Goal: Task Accomplishment & Management: Complete application form

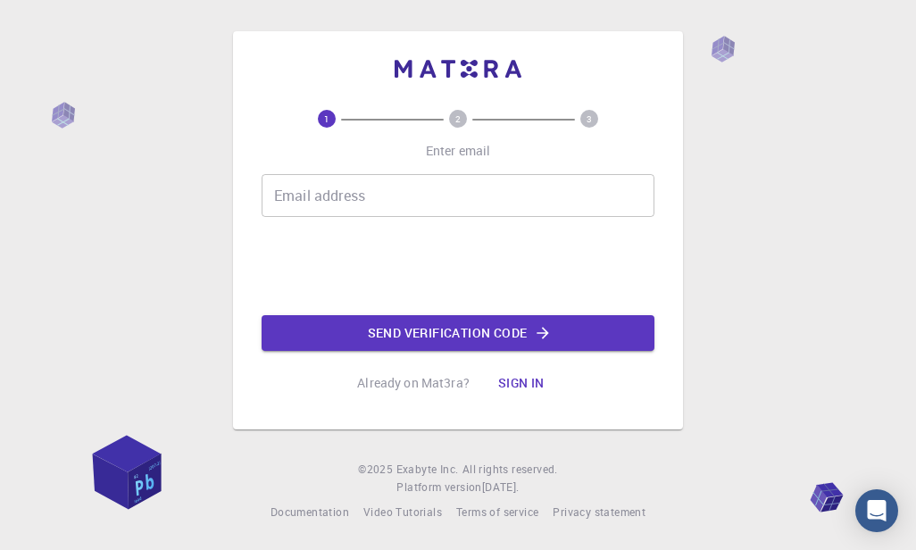
click at [378, 198] on input "Email address" at bounding box center [458, 195] width 393 height 43
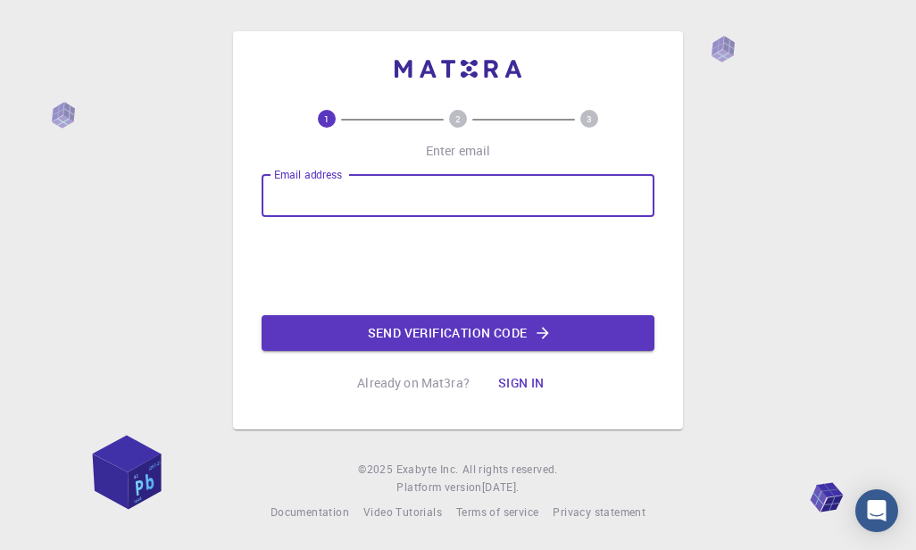
type input "[EMAIL_ADDRESS][DOMAIN_NAME]"
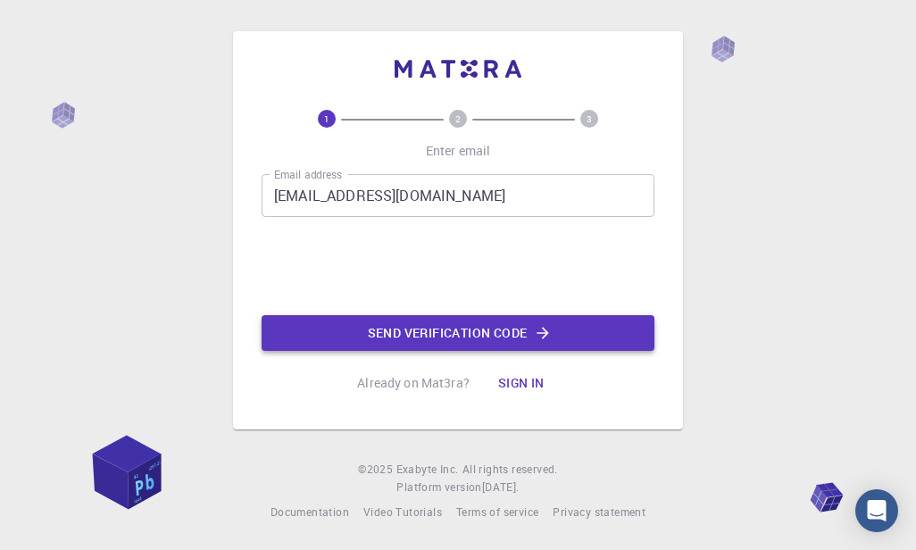
click at [445, 329] on button "Send verification code" at bounding box center [458, 333] width 393 height 36
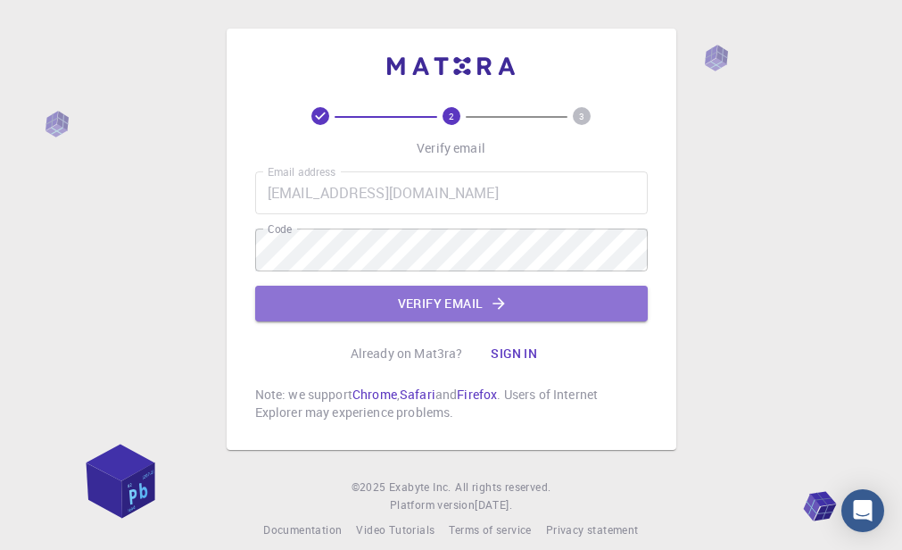
click at [412, 314] on button "Verify email" at bounding box center [451, 304] width 393 height 36
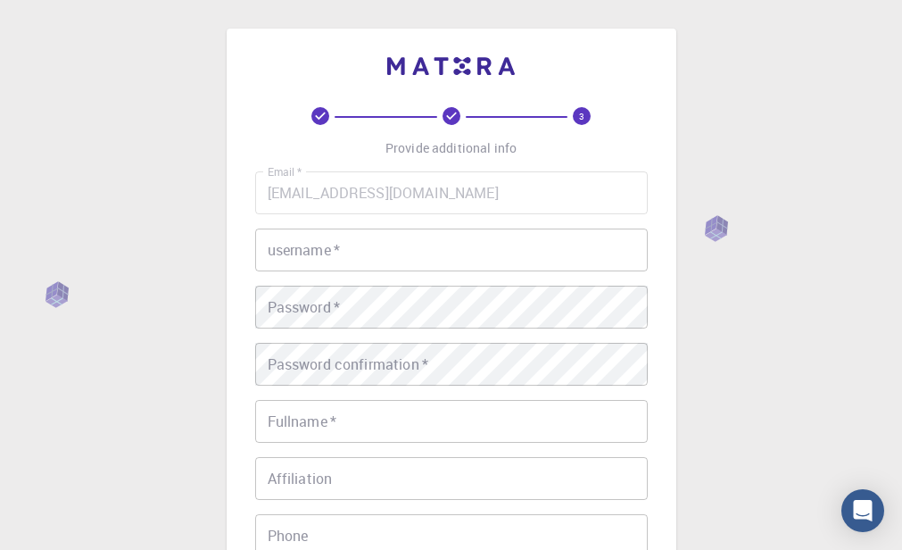
click at [414, 250] on input "username   *" at bounding box center [451, 249] width 393 height 43
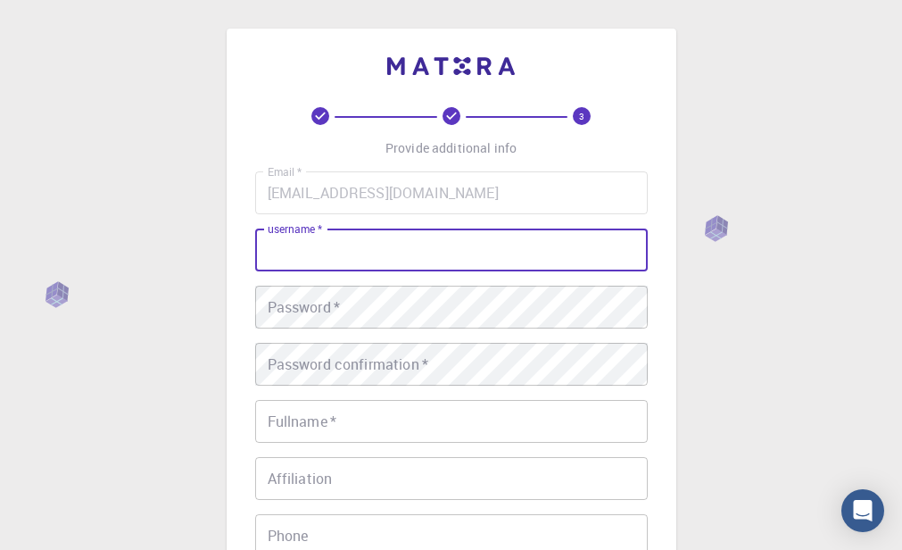
type input "[PERSON_NAME]"
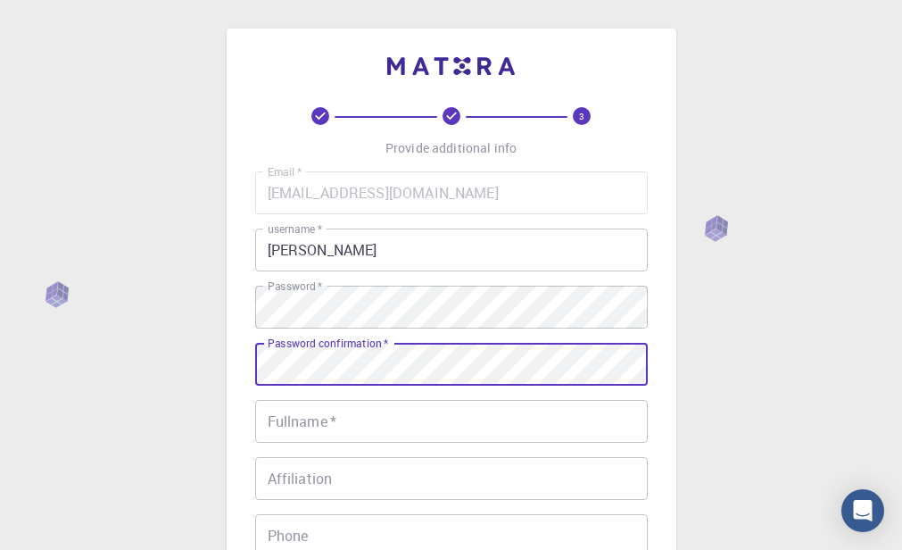
click at [355, 361] on div "Password confirmation   * Password confirmation   *" at bounding box center [451, 364] width 393 height 43
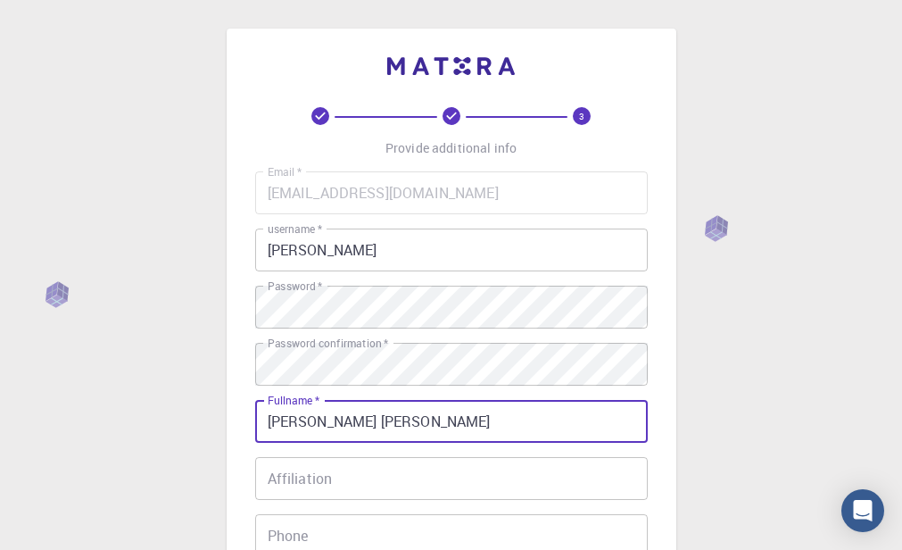
type input "[PERSON_NAME] [PERSON_NAME]"
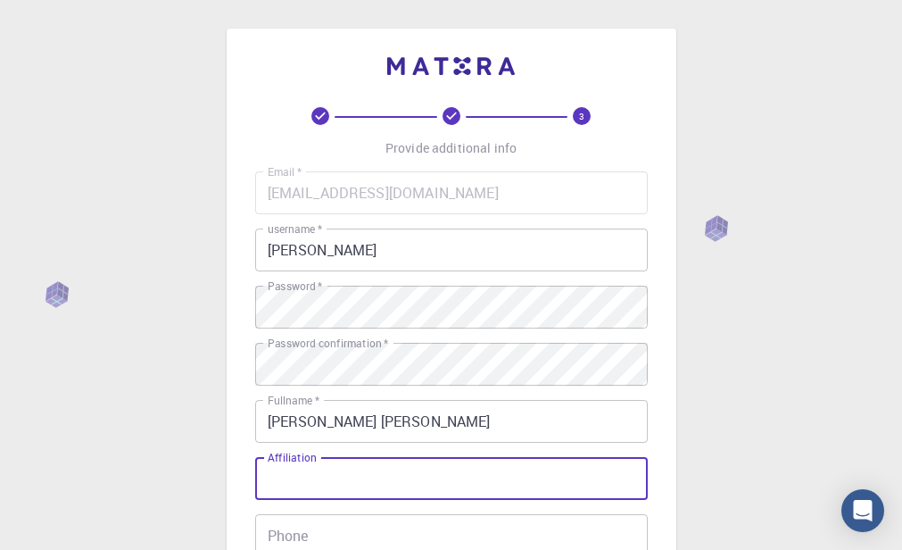
type input "b"
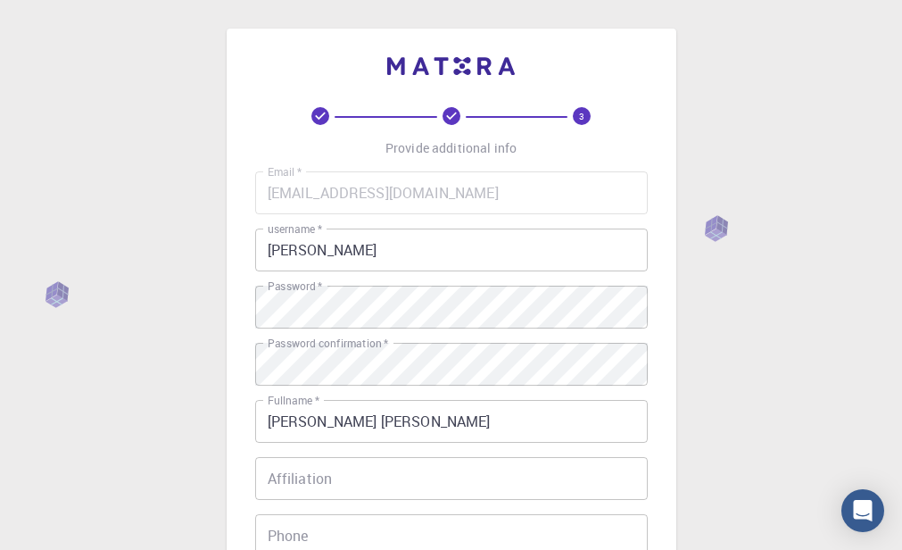
click at [479, 476] on input "Affiliation" at bounding box center [451, 478] width 393 height 43
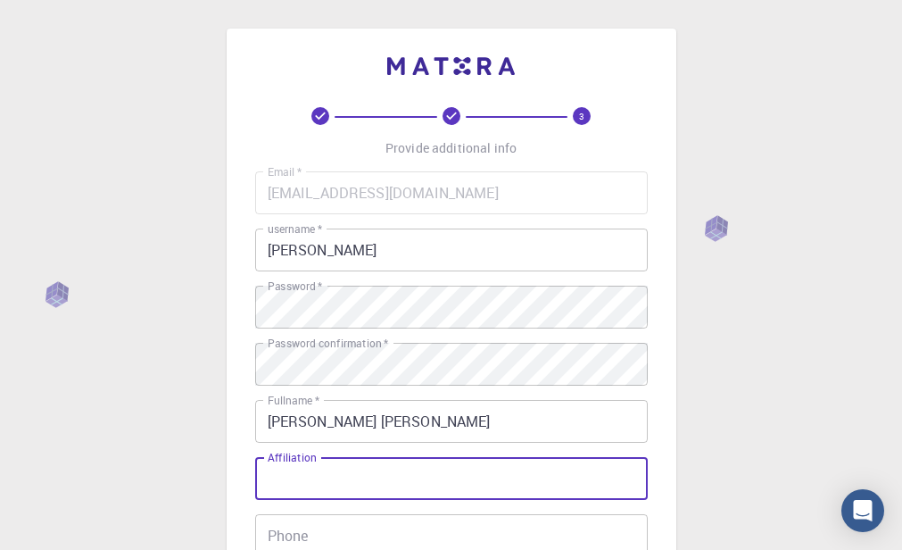
paste input "3X47676J6S6b727J7M7Q7W7saBapaqawbhdUeh.T8"
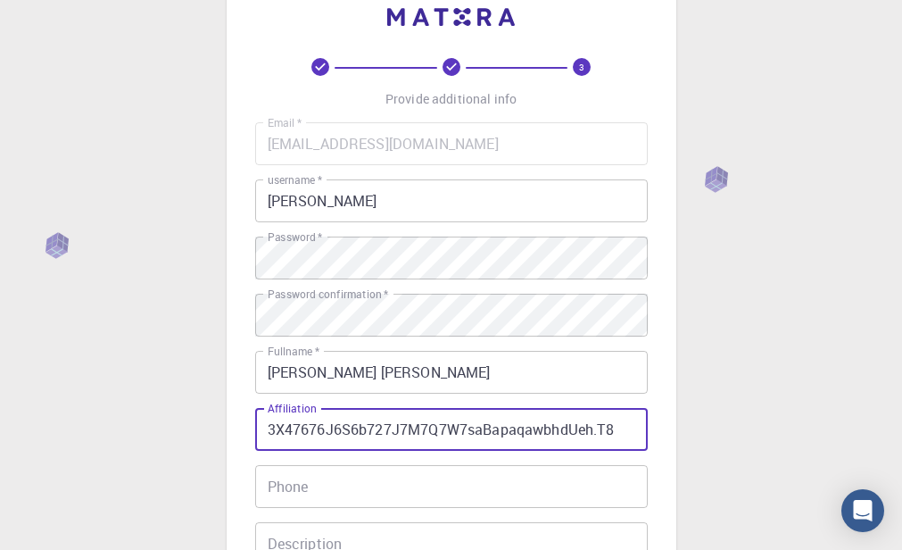
scroll to position [89, 0]
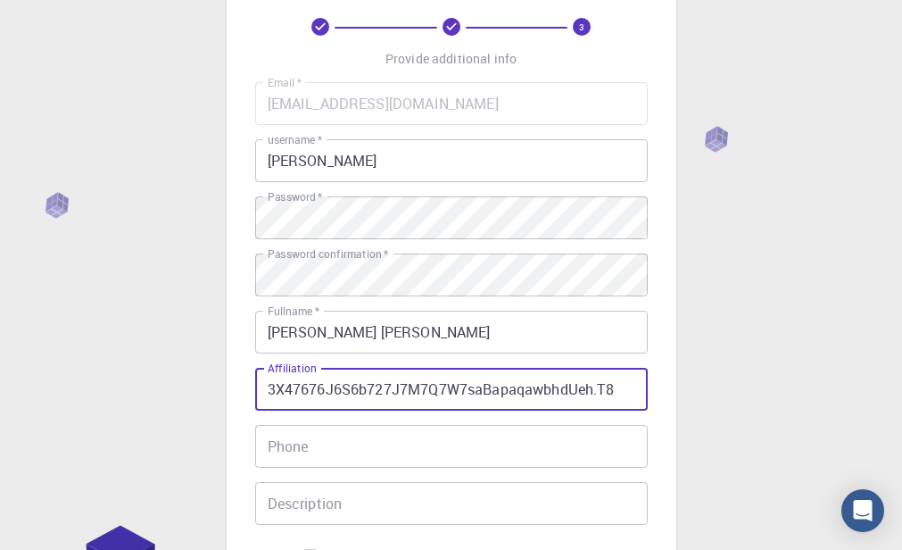
type input "3X47676J6S6b727J7M7Q7W7saBapaqawbhdUeh.T8"
drag, startPoint x: 318, startPoint y: 452, endPoint x: 321, endPoint y: 481, distance: 29.7
click at [318, 452] on input "Phone" at bounding box center [451, 446] width 393 height 43
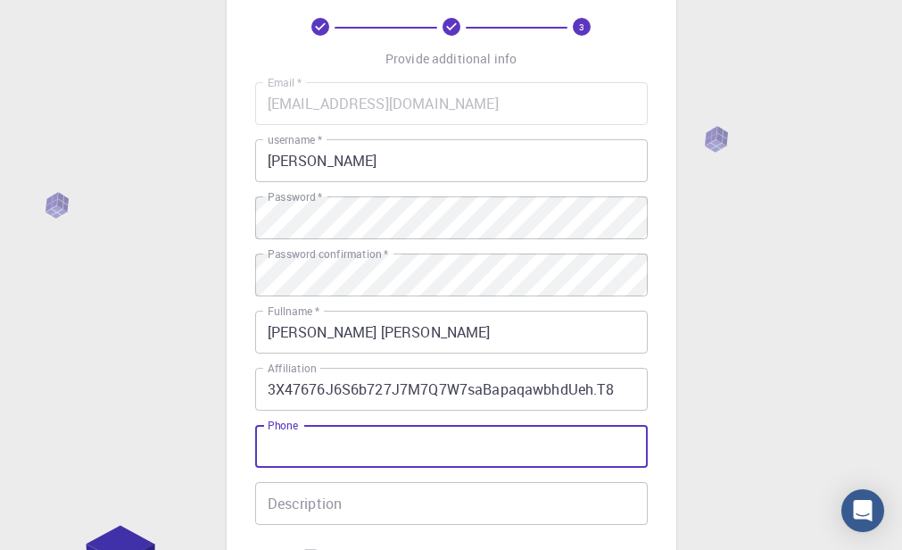
type input "[PHONE_NUMBER]"
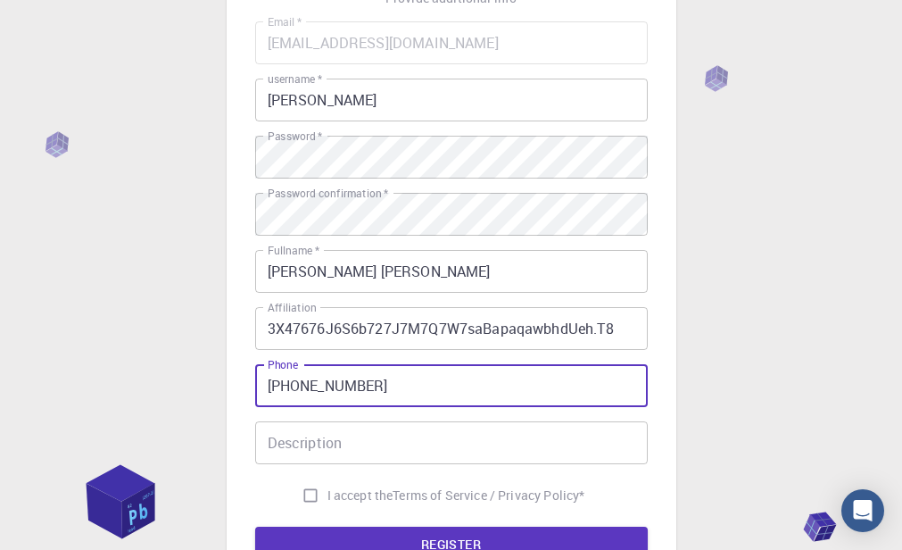
scroll to position [179, 0]
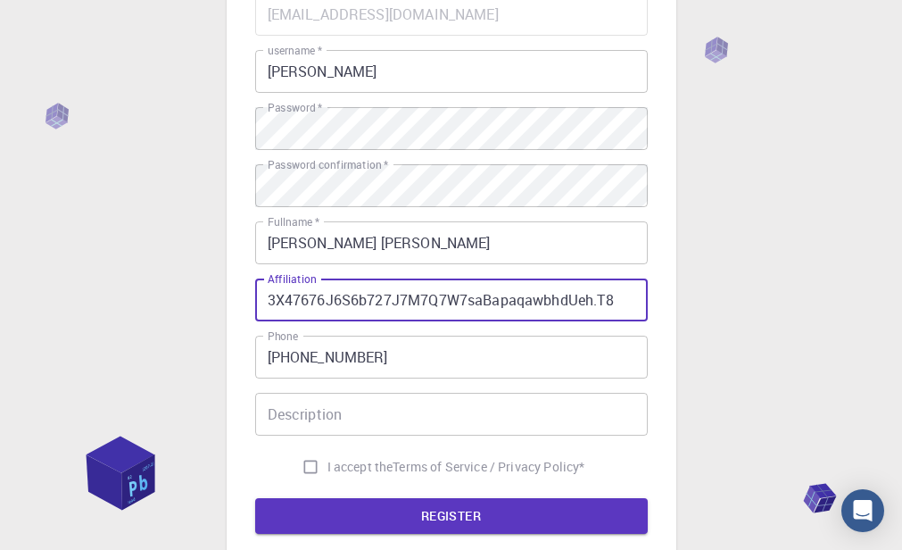
drag, startPoint x: 624, startPoint y: 306, endPoint x: 213, endPoint y: 360, distance: 414.0
click at [213, 360] on div "3 Provide additional info Email   * [EMAIL_ADDRESS][DOMAIN_NAME] Email   * user…" at bounding box center [451, 275] width 902 height 909
click at [308, 469] on input "I accept the Terms of Service / Privacy Policy *" at bounding box center [311, 467] width 34 height 34
checkbox input "true"
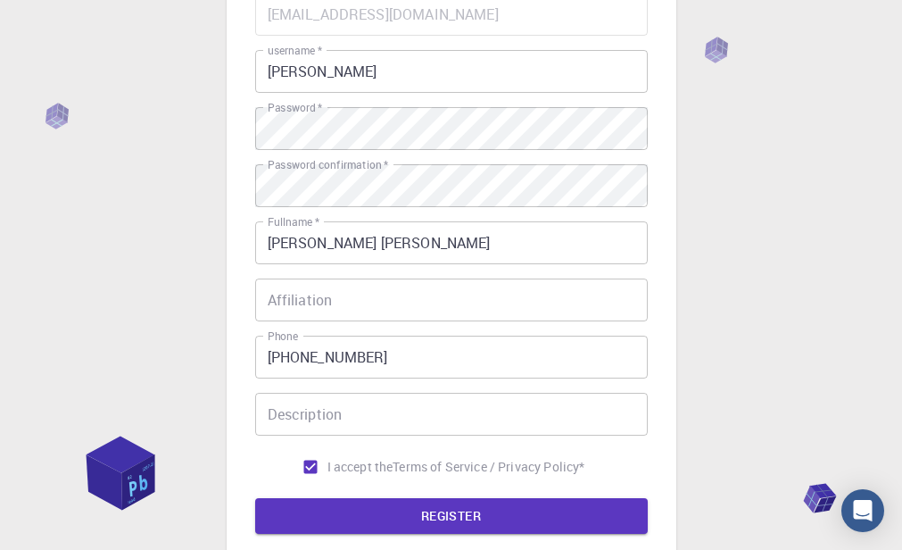
click at [441, 513] on button "REGISTER" at bounding box center [451, 516] width 393 height 36
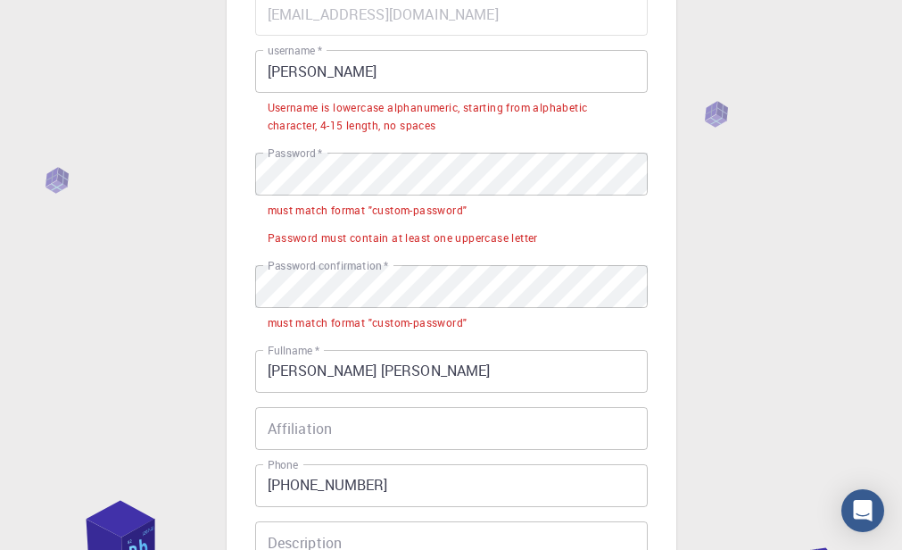
scroll to position [89, 0]
